Goal: Task Accomplishment & Management: Manage account settings

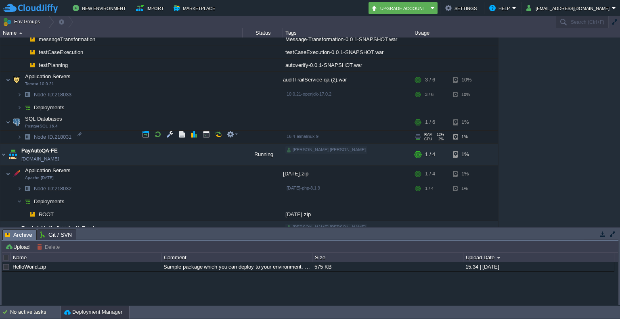
scroll to position [377, 0]
click at [140, 172] on td at bounding box center [146, 172] width 12 height 12
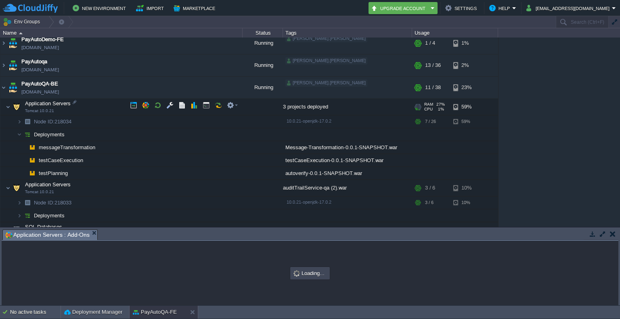
scroll to position [269, 0]
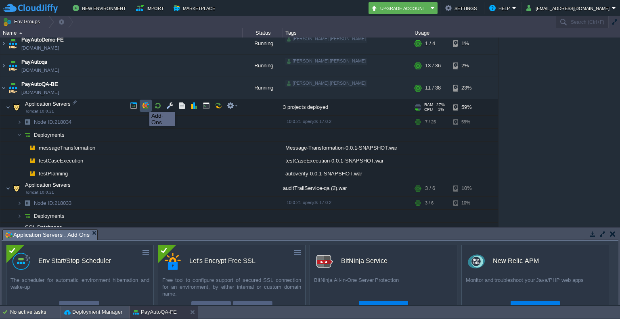
click at [143, 105] on button "button" at bounding box center [145, 105] width 7 height 7
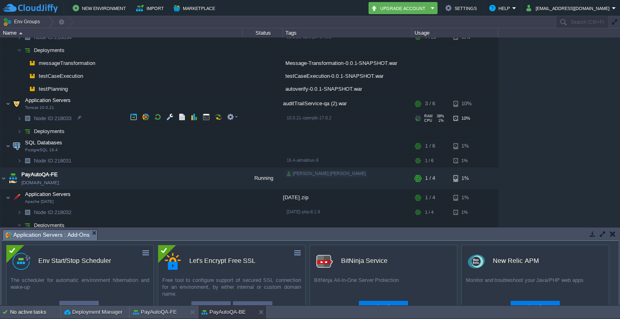
scroll to position [358, 0]
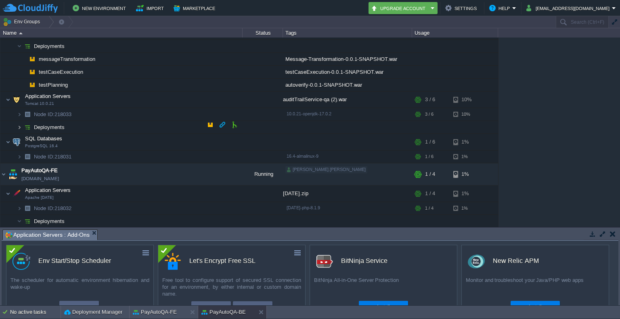
click at [19, 125] on img at bounding box center [19, 127] width 5 height 13
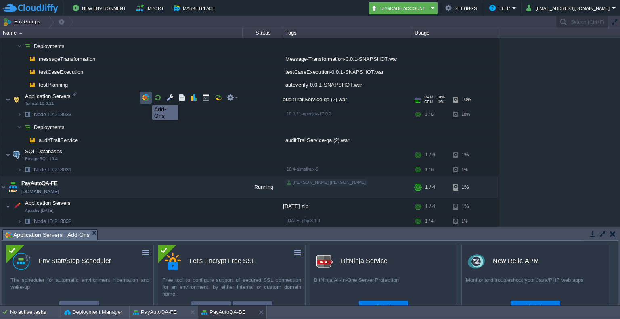
click at [146, 98] on button "button" at bounding box center [145, 97] width 7 height 7
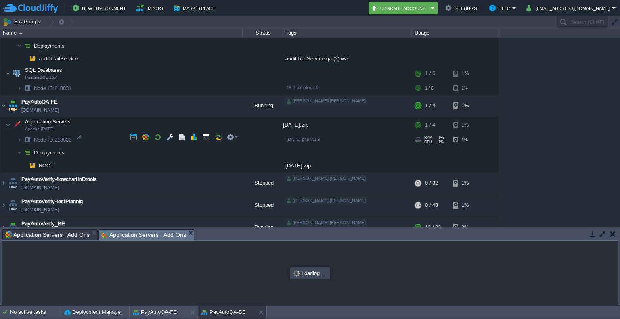
scroll to position [441, 0]
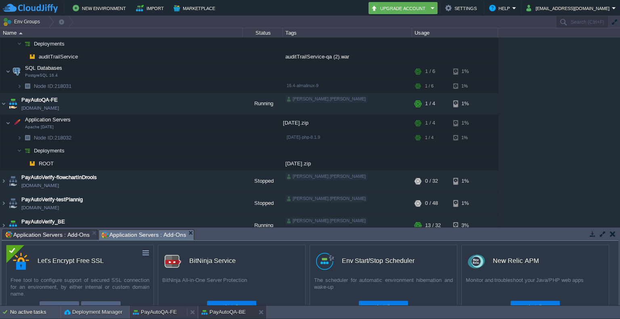
click at [143, 312] on button "PayAutoQA-FE" at bounding box center [155, 312] width 44 height 8
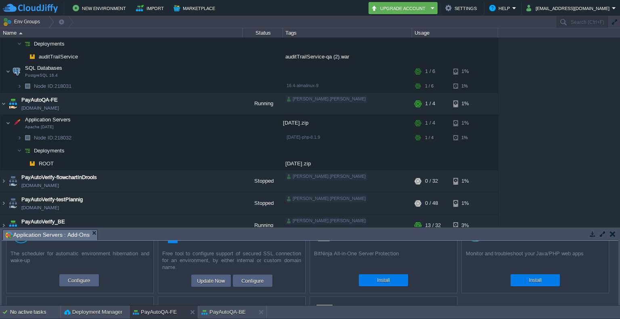
scroll to position [0, 0]
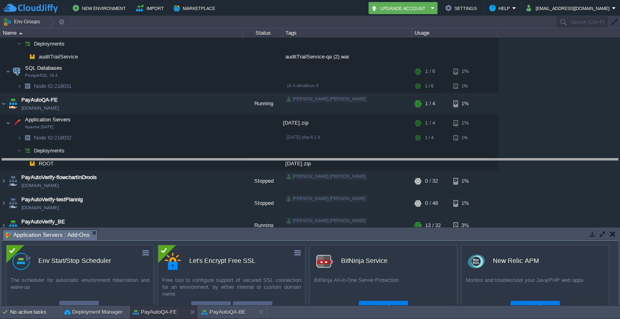
drag, startPoint x: 230, startPoint y: 235, endPoint x: 224, endPoint y: 151, distance: 84.2
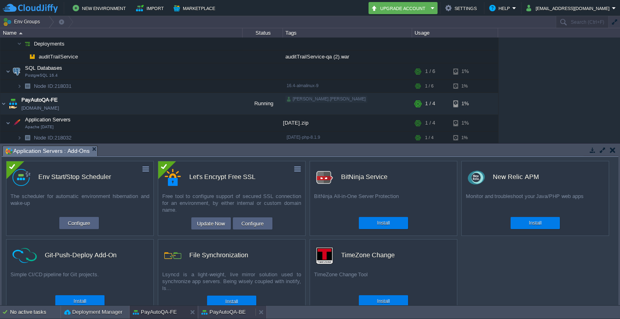
click at [228, 315] on button "PayAutoQA-BE" at bounding box center [223, 312] width 44 height 8
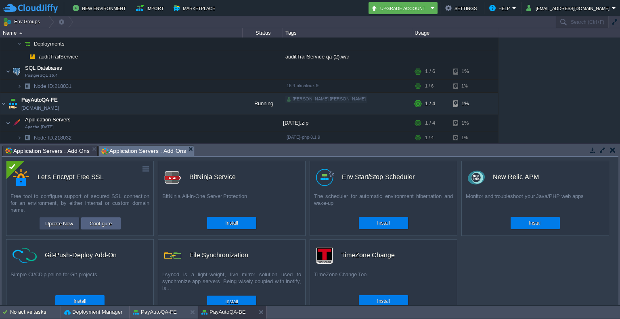
click at [63, 222] on button "Update Now" at bounding box center [59, 224] width 33 height 10
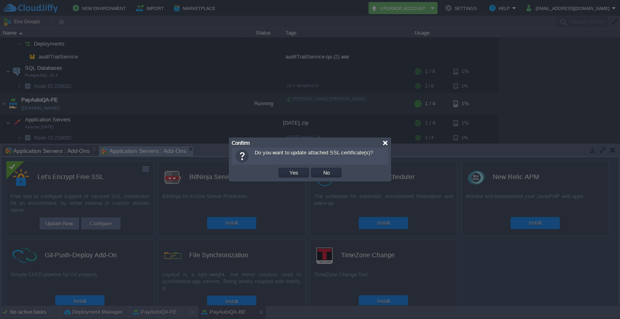
click at [382, 144] on div at bounding box center [385, 143] width 6 height 6
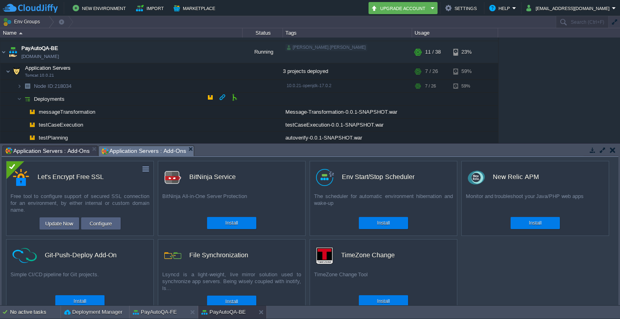
scroll to position [302, 0]
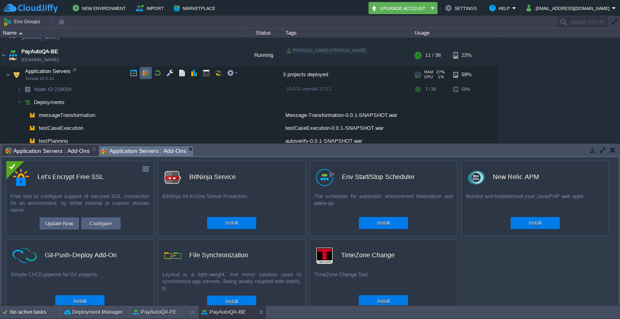
click at [145, 68] on td at bounding box center [146, 73] width 12 height 12
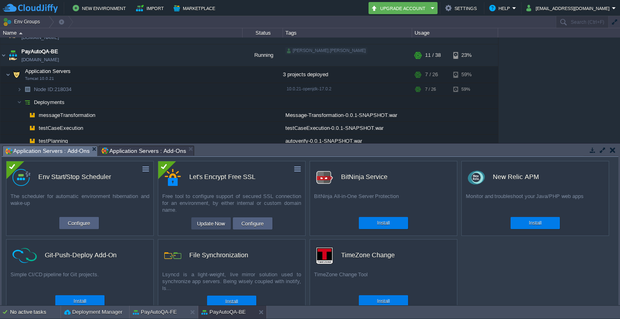
click at [216, 224] on button "Update Now" at bounding box center [211, 224] width 33 height 10
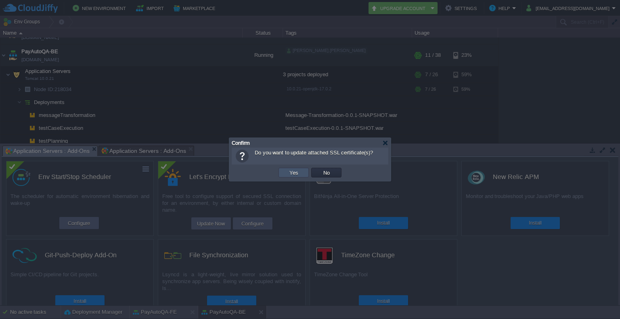
click at [292, 174] on button "Yes" at bounding box center [294, 172] width 14 height 7
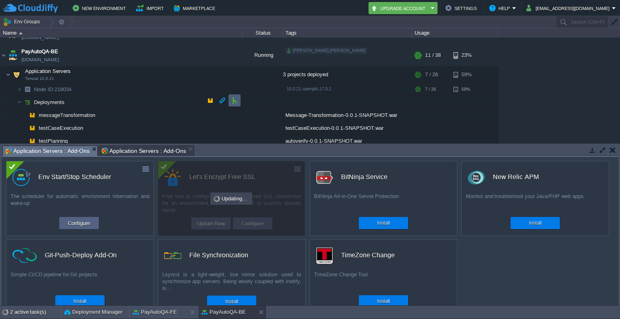
click at [236, 105] on td at bounding box center [235, 100] width 12 height 12
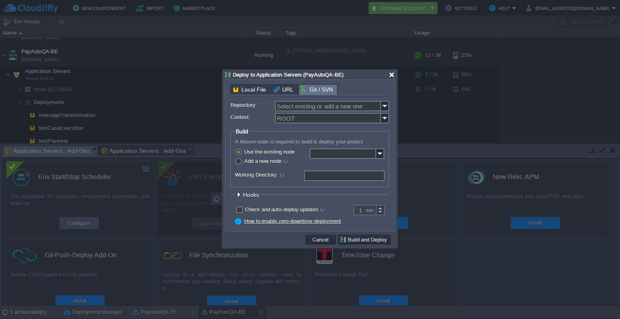
click at [390, 74] on div at bounding box center [392, 75] width 6 height 6
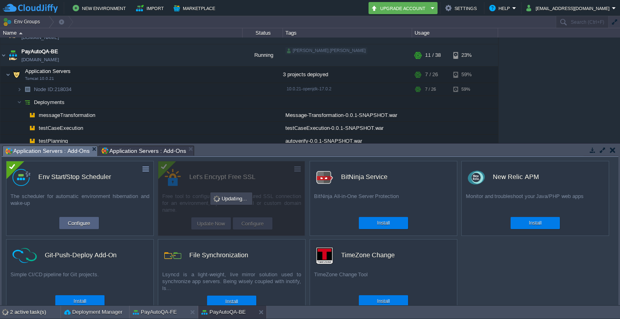
click at [143, 152] on span "Application Servers : Add-Ons" at bounding box center [143, 151] width 84 height 10
click at [69, 150] on span "Application Servers : Add-Ons" at bounding box center [47, 151] width 84 height 10
click at [223, 317] on div "PayAutoQA-BE" at bounding box center [226, 312] width 57 height 13
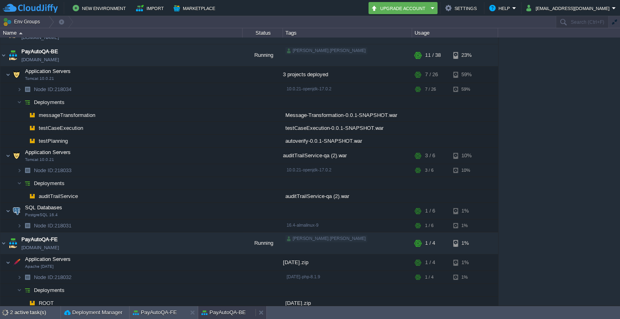
click at [224, 314] on button "PayAutoQA-BE" at bounding box center [223, 313] width 44 height 8
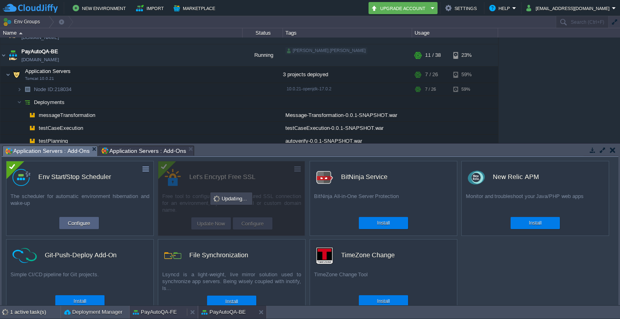
click at [162, 314] on button "PayAutoQA-FE" at bounding box center [155, 312] width 44 height 8
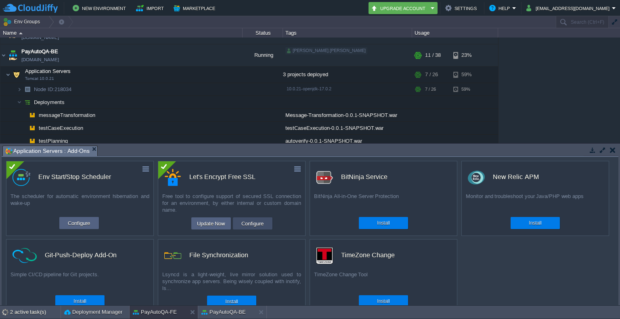
click at [239, 223] on button "Configure" at bounding box center [252, 224] width 27 height 10
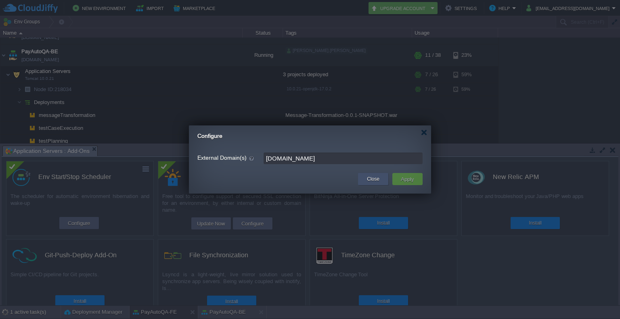
click at [361, 177] on div "Close" at bounding box center [373, 179] width 30 height 12
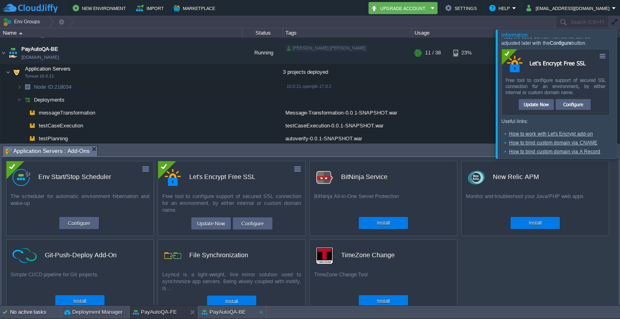
scroll to position [56, 0]
click at [169, 312] on button "PayAutoQA-FE" at bounding box center [155, 312] width 44 height 8
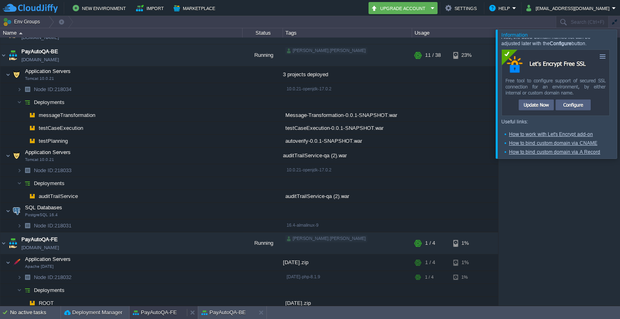
click at [172, 311] on button "PayAutoQA-FE" at bounding box center [155, 313] width 44 height 8
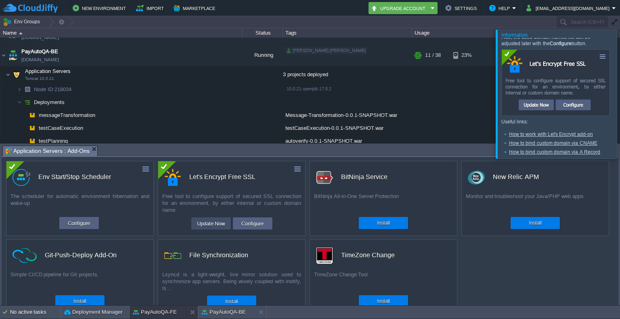
click at [208, 227] on button "Update Now" at bounding box center [211, 224] width 33 height 10
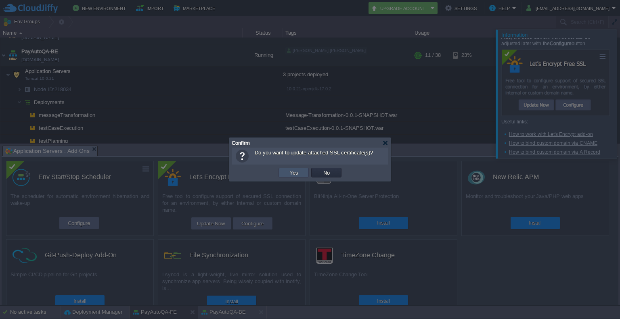
click at [291, 169] on button "Yes" at bounding box center [294, 172] width 14 height 7
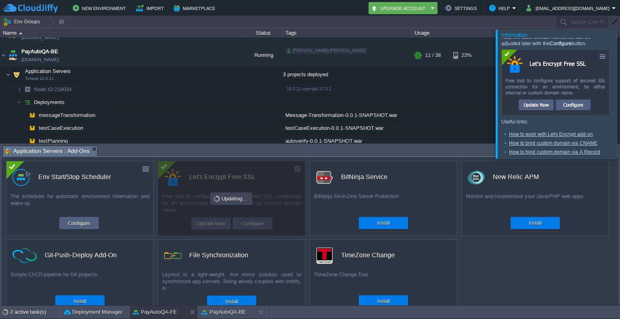
scroll to position [0, 0]
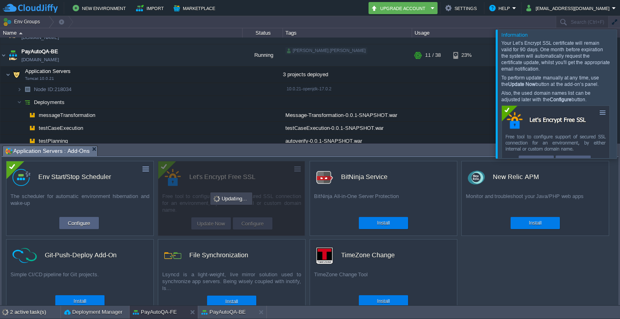
click at [620, 52] on div at bounding box center [630, 93] width 0 height 129
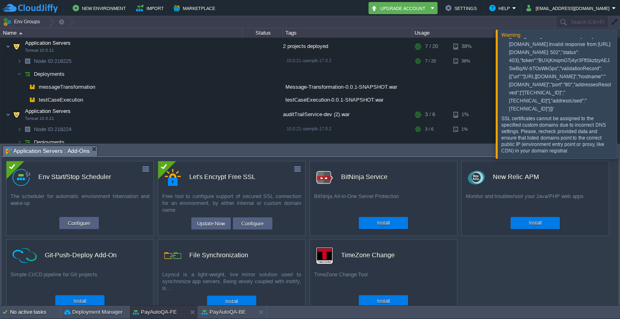
scroll to position [82, 0]
click at [620, 99] on div at bounding box center [630, 93] width 0 height 129
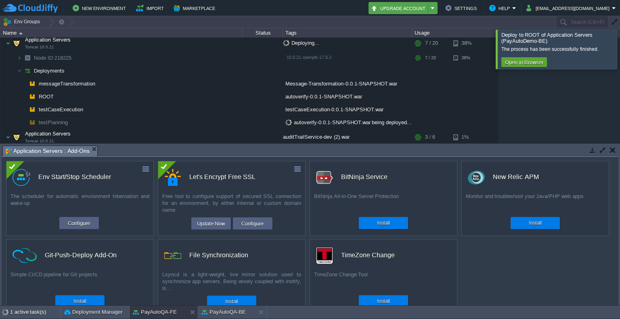
scroll to position [112, 0]
